Goal: Task Accomplishment & Management: Complete application form

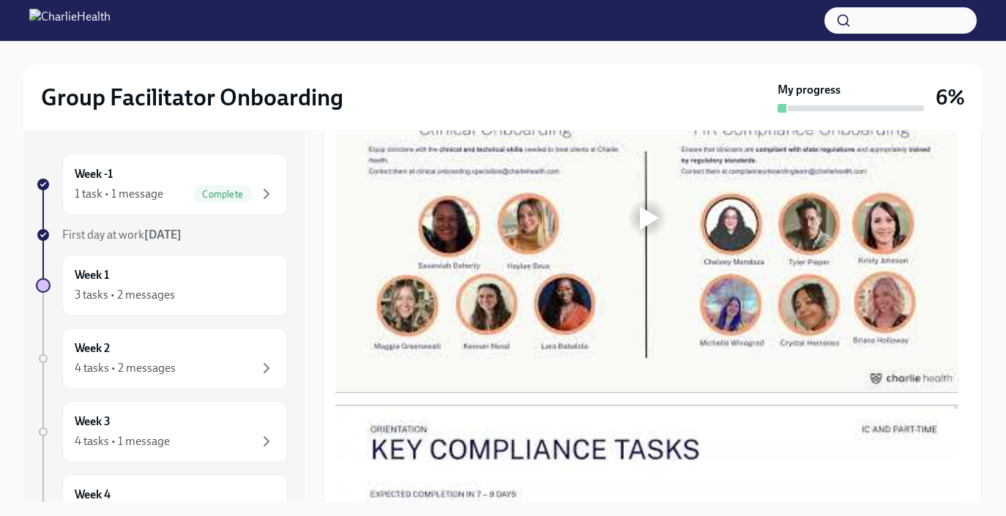
scroll to position [874, 0]
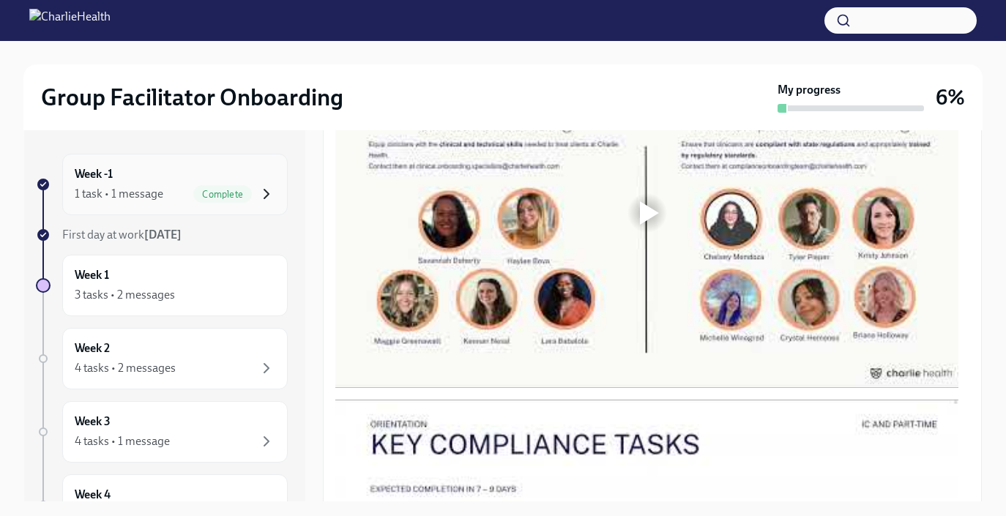
click at [259, 186] on icon "button" at bounding box center [267, 194] width 18 height 18
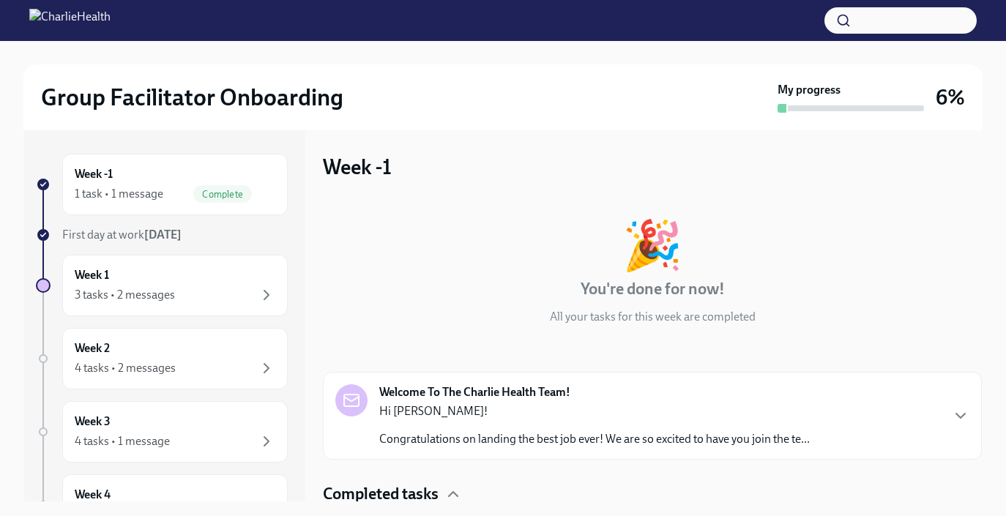
scroll to position [64, 0]
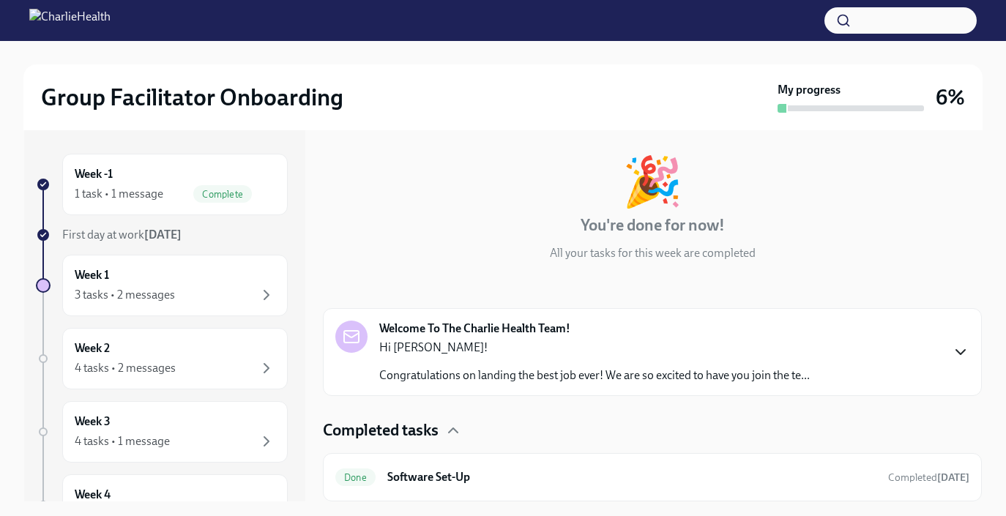
click at [951, 349] on icon "button" at bounding box center [960, 352] width 18 height 18
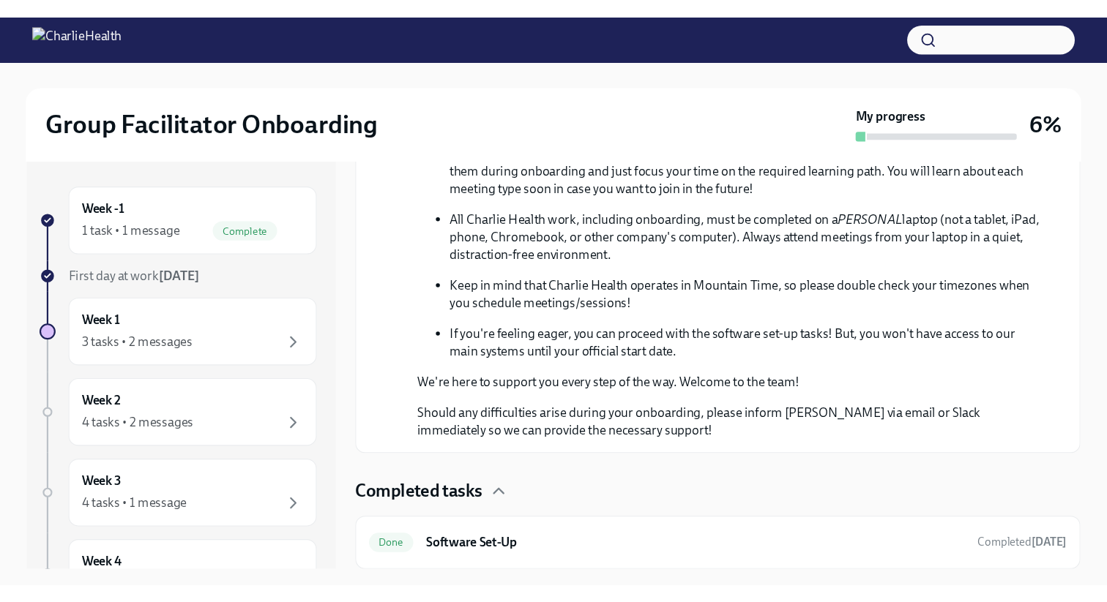
scroll to position [782, 0]
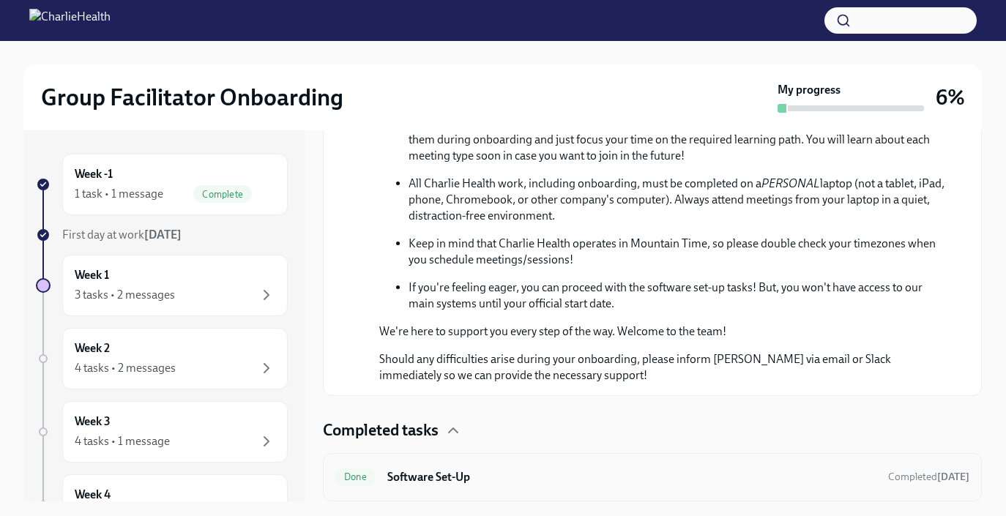
click at [534, 493] on div "Done Software Set-Up Completed [DATE]" at bounding box center [652, 477] width 659 height 48
click at [472, 469] on h6 "Software Set-Up" at bounding box center [631, 477] width 489 height 16
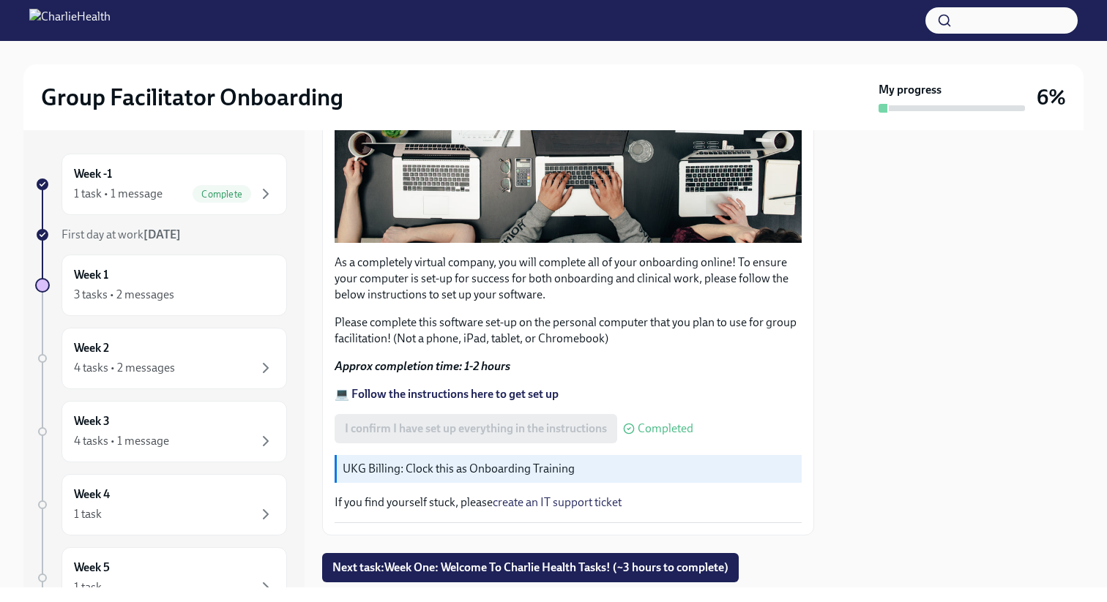
scroll to position [378, 0]
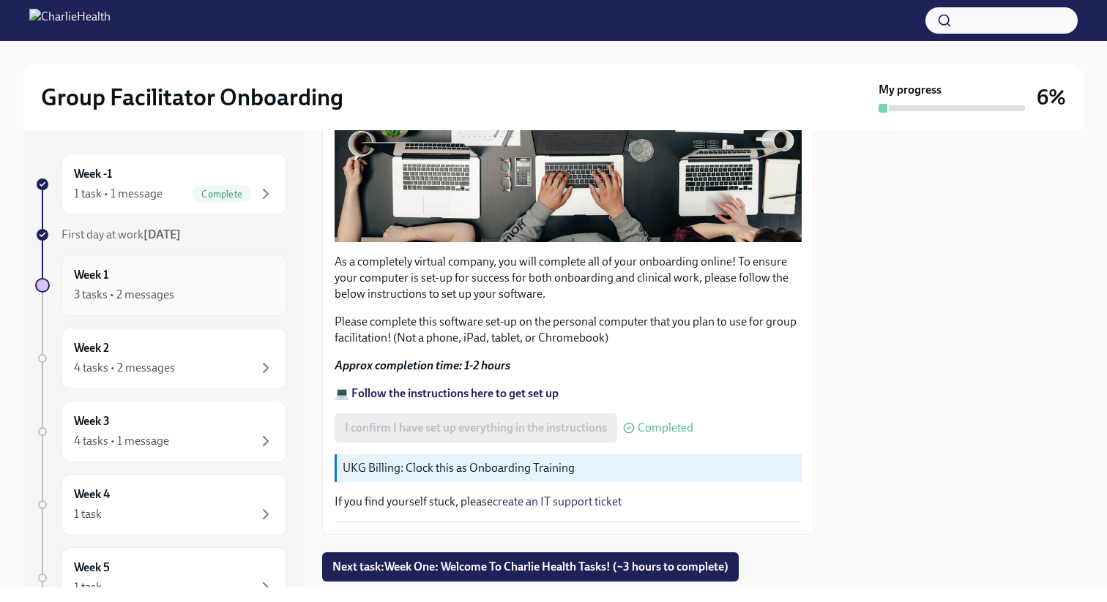
click at [205, 285] on div "Week 1 3 tasks • 2 messages" at bounding box center [174, 285] width 201 height 37
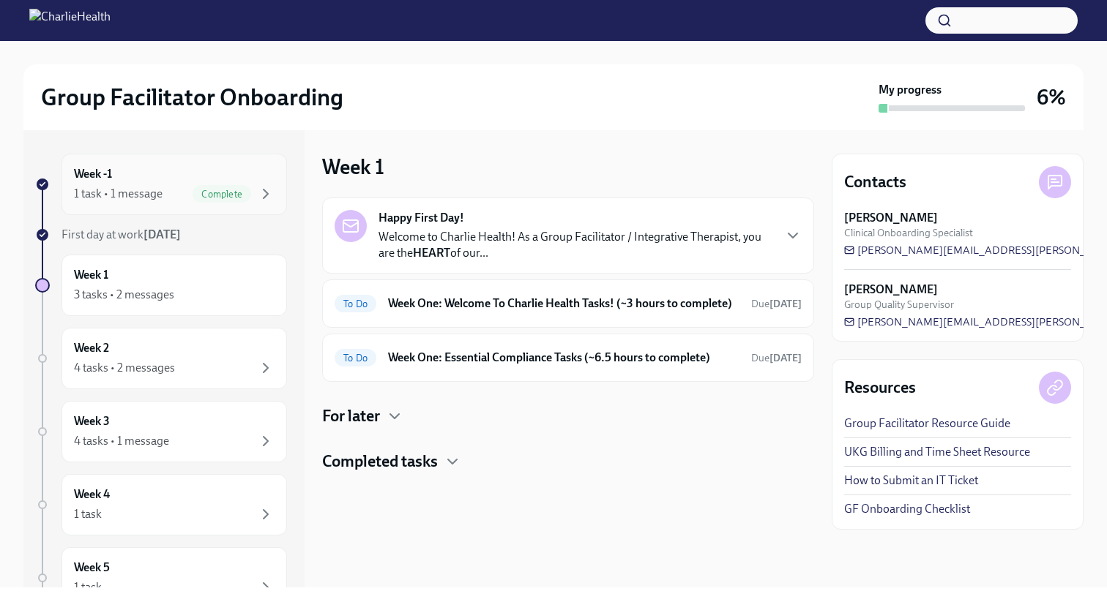
click at [223, 194] on span "Complete" at bounding box center [221, 194] width 59 height 11
